Goal: Task Accomplishment & Management: Manage account settings

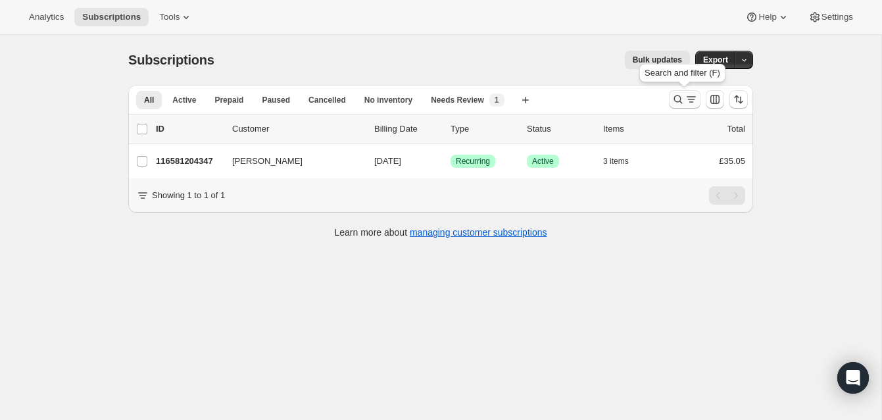
click at [677, 93] on icon "Search and filter results" at bounding box center [678, 99] width 13 height 13
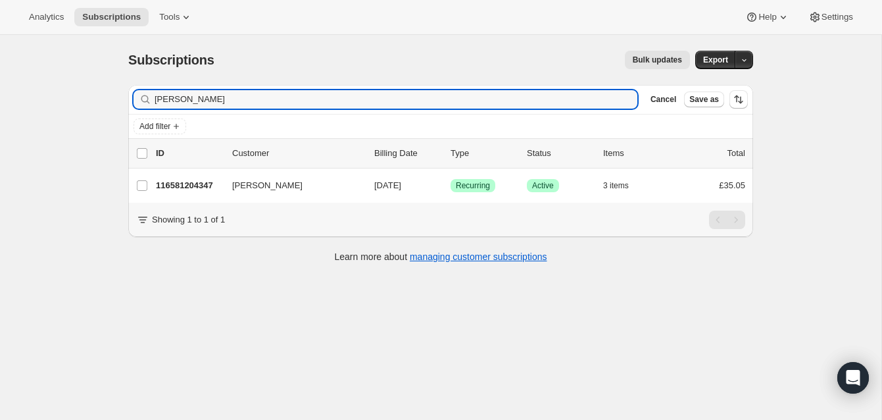
drag, startPoint x: 201, startPoint y: 99, endPoint x: 135, endPoint y: 91, distance: 66.8
click at [135, 92] on div "[PERSON_NAME] Clear" at bounding box center [386, 99] width 504 height 18
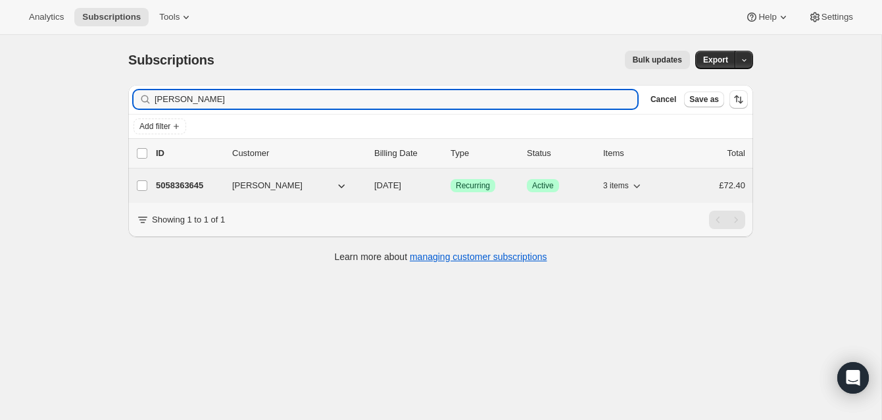
type input "[PERSON_NAME]"
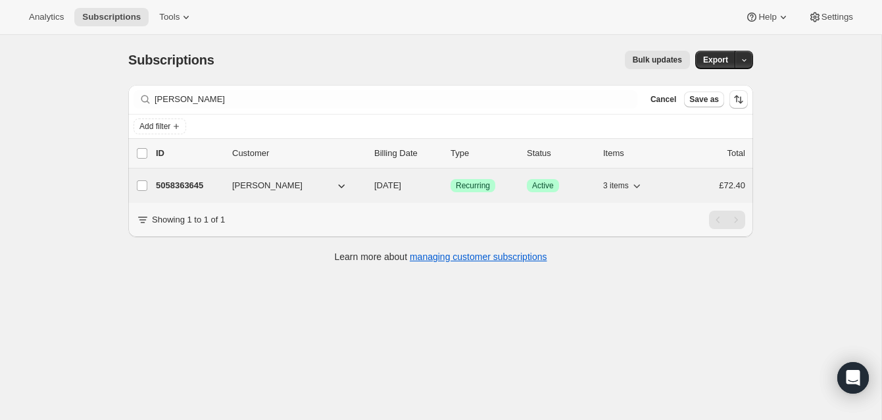
click at [191, 182] on p "5058363645" at bounding box center [189, 185] width 66 height 13
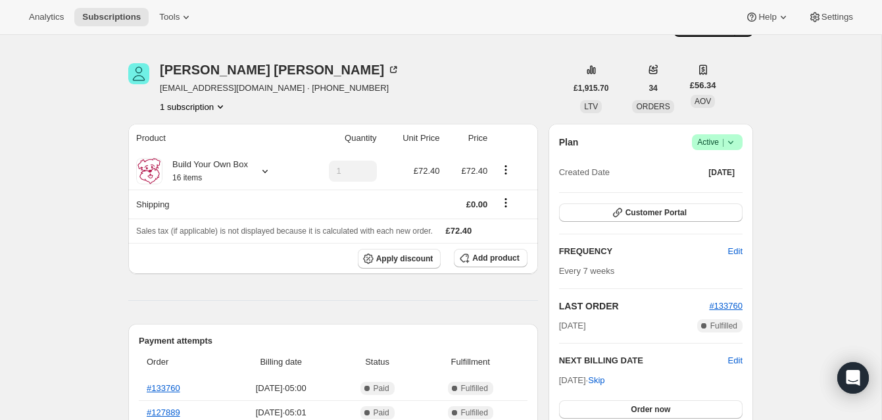
scroll to position [30, 0]
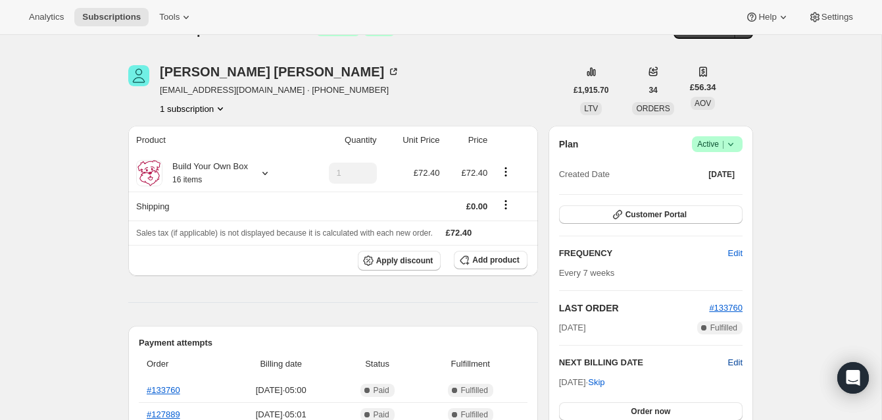
click at [733, 357] on span "Edit" at bounding box center [735, 362] width 14 height 13
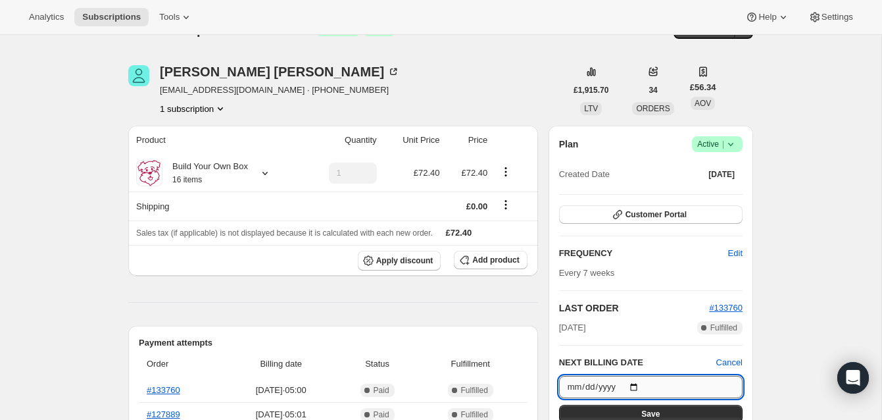
click at [638, 384] on input "[DATE]" at bounding box center [651, 387] width 184 height 22
type input "[DATE]"
click at [706, 409] on button "Save" at bounding box center [651, 414] width 184 height 18
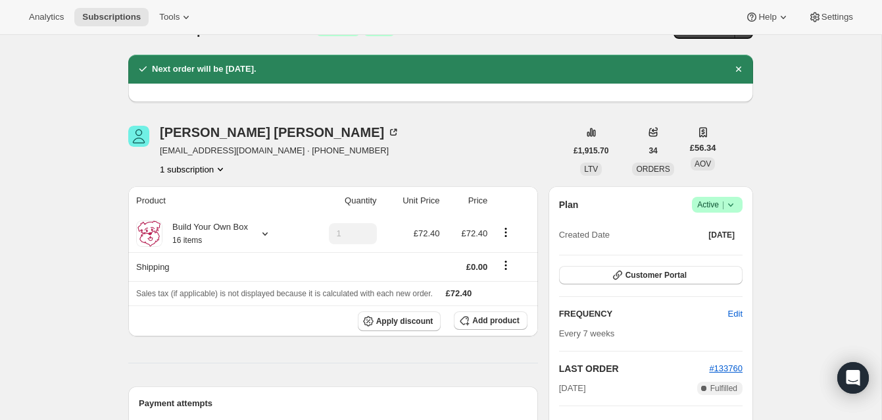
scroll to position [31, 0]
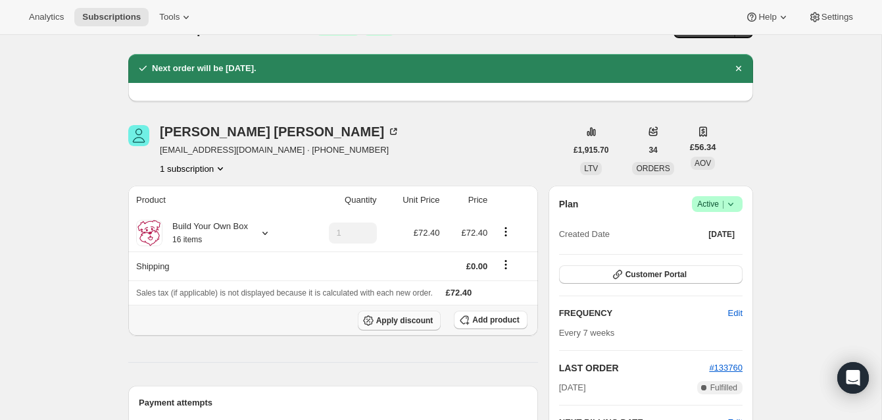
click at [414, 319] on span "Apply discount" at bounding box center [404, 320] width 57 height 11
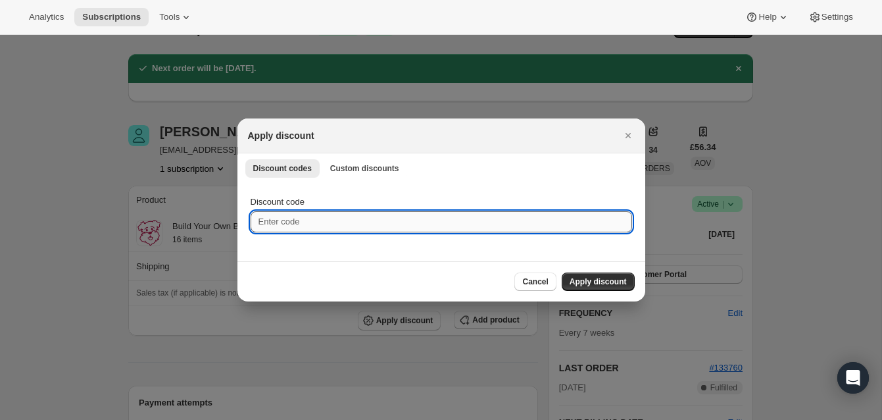
click at [307, 222] on input "Discount code" at bounding box center [442, 221] width 382 height 21
type input "STORMANDSUGAR"
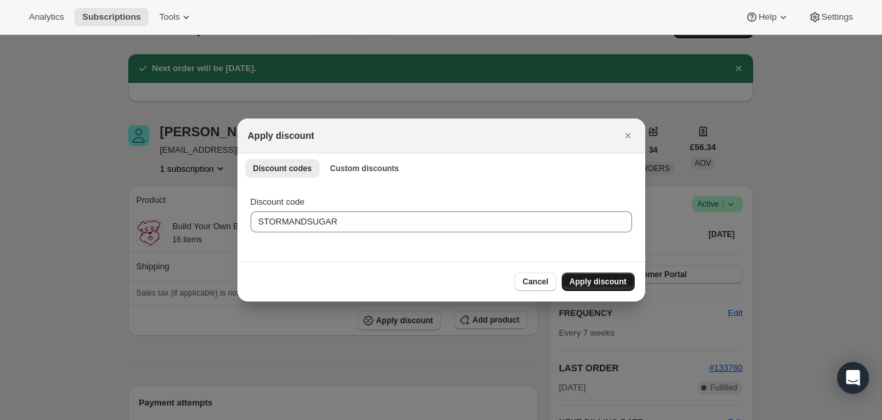
click at [613, 278] on span "Apply discount" at bounding box center [598, 281] width 57 height 11
